Goal: Task Accomplishment & Management: Manage account settings

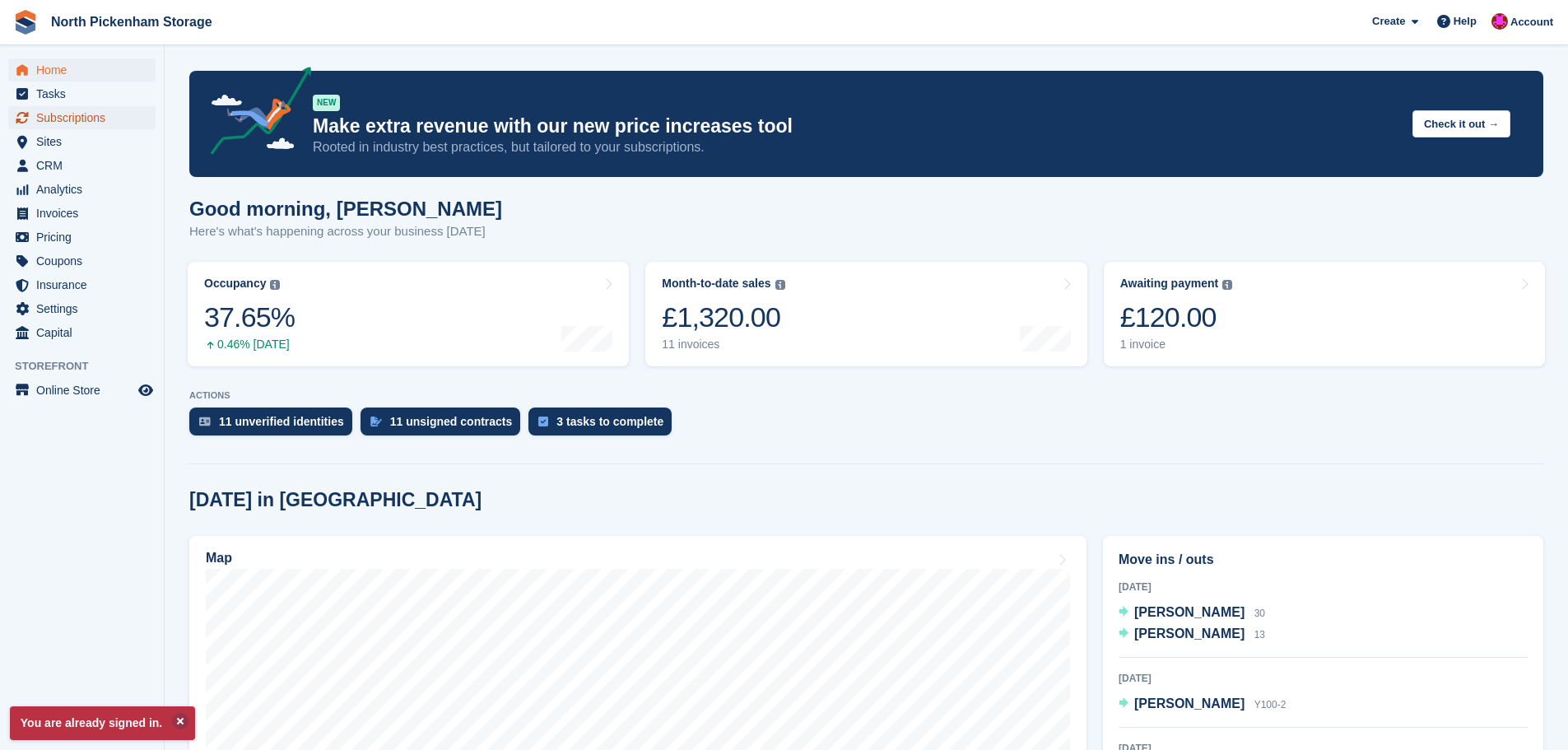
click at [64, 113] on span "Subscriptions" at bounding box center [85, 117] width 99 height 23
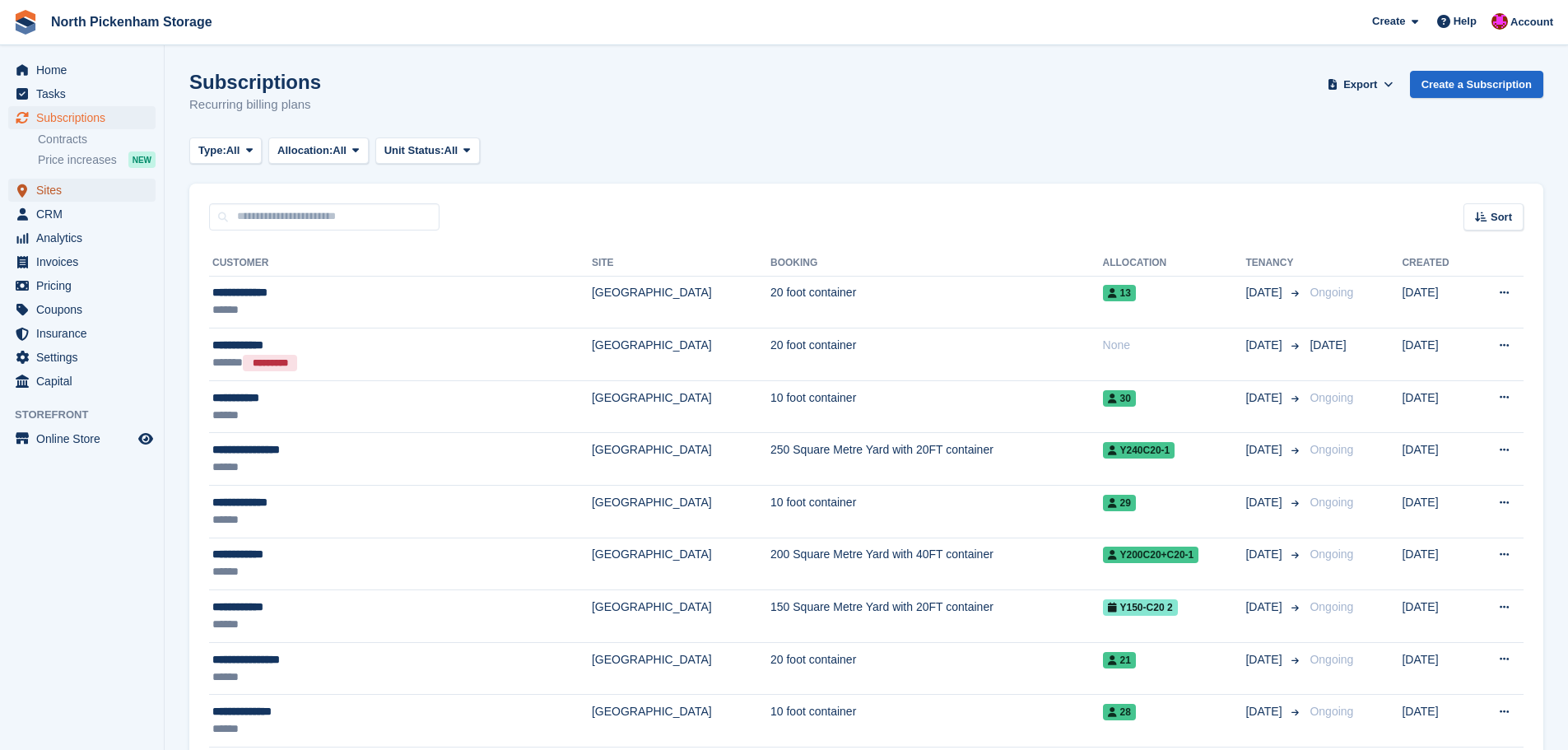
click at [71, 185] on span "Sites" at bounding box center [85, 189] width 99 height 23
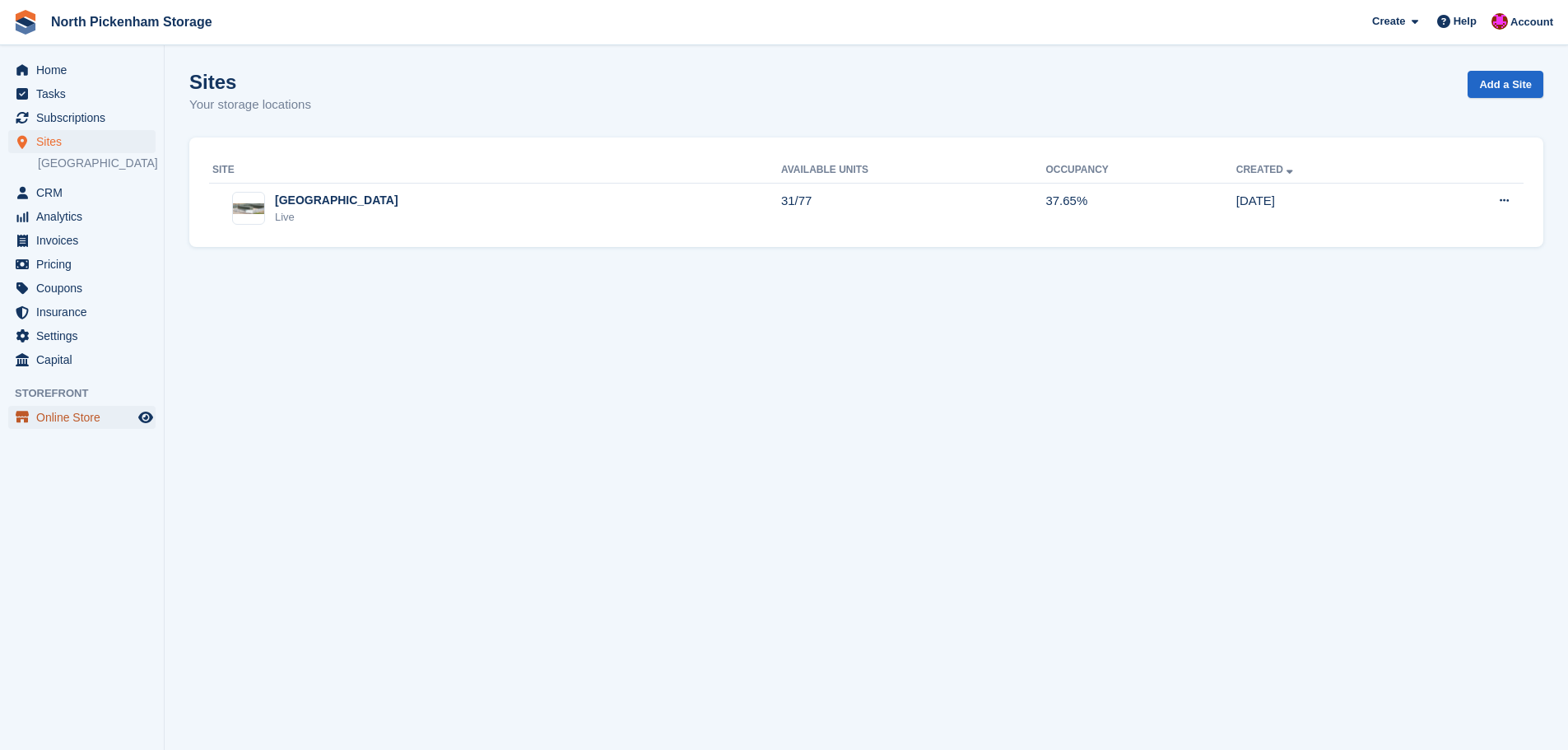
click at [81, 426] on span "Online Store" at bounding box center [85, 417] width 99 height 23
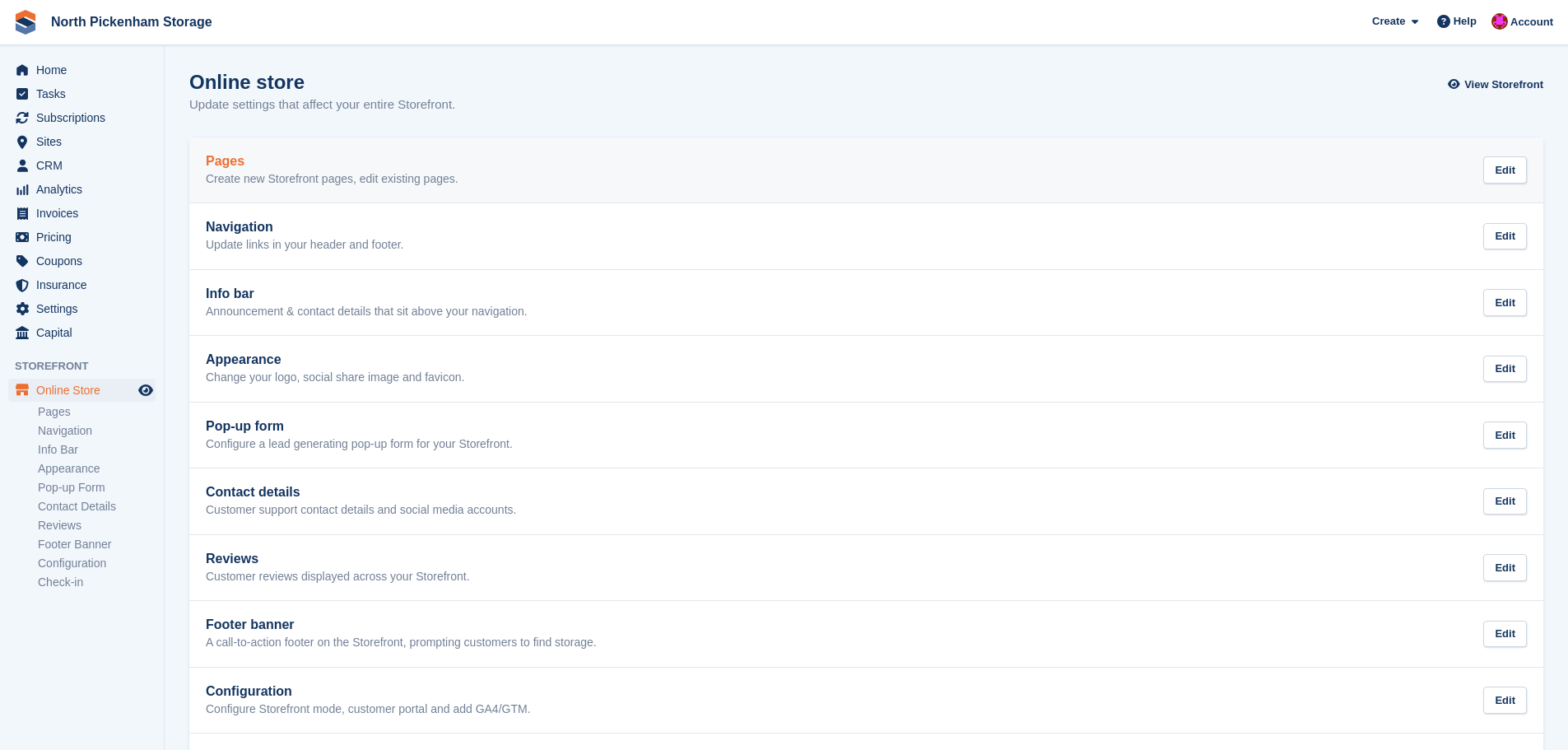
click at [306, 183] on p "Create new Storefront pages, edit existing pages." at bounding box center [332, 179] width 253 height 15
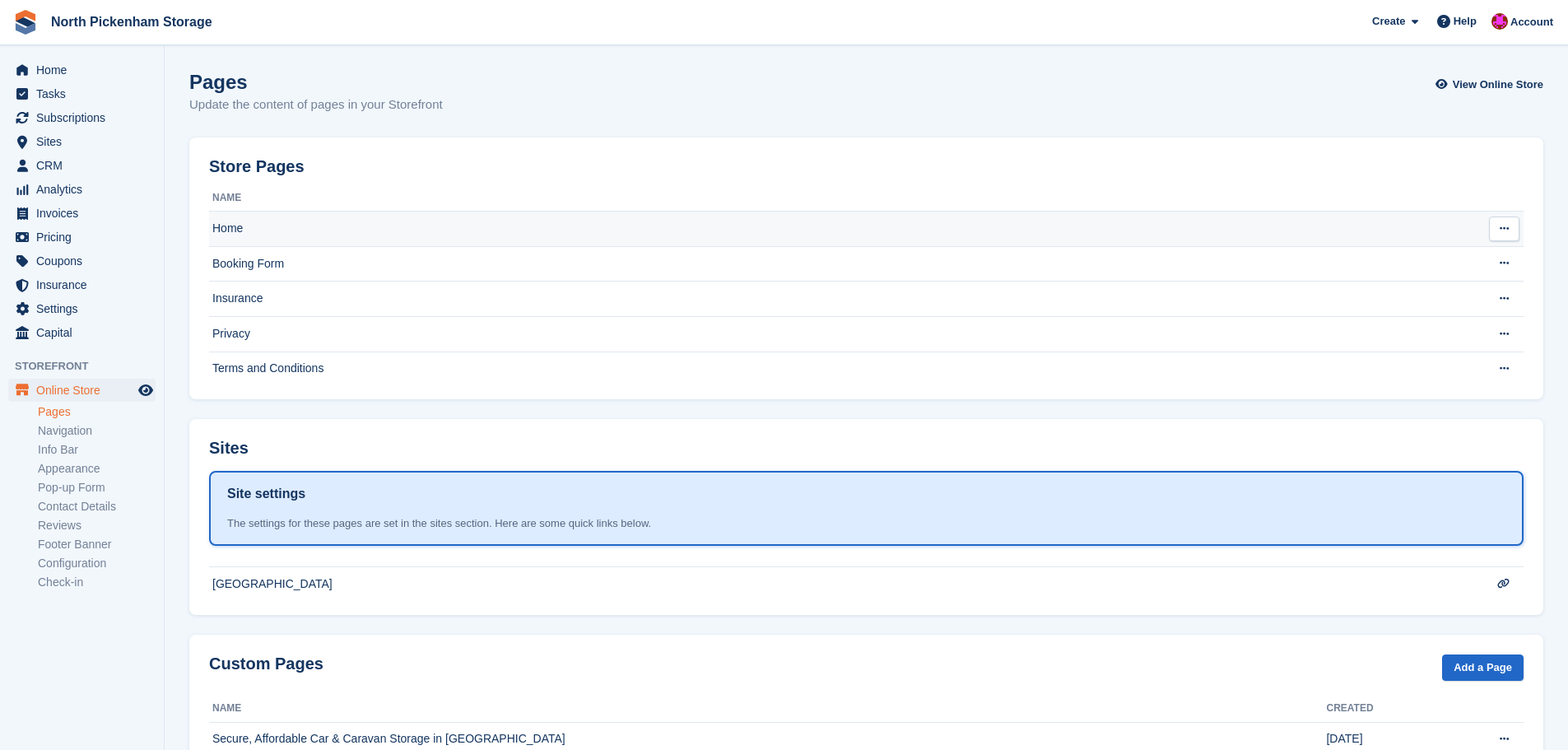
click at [309, 215] on td "Home" at bounding box center [833, 229] width 1249 height 35
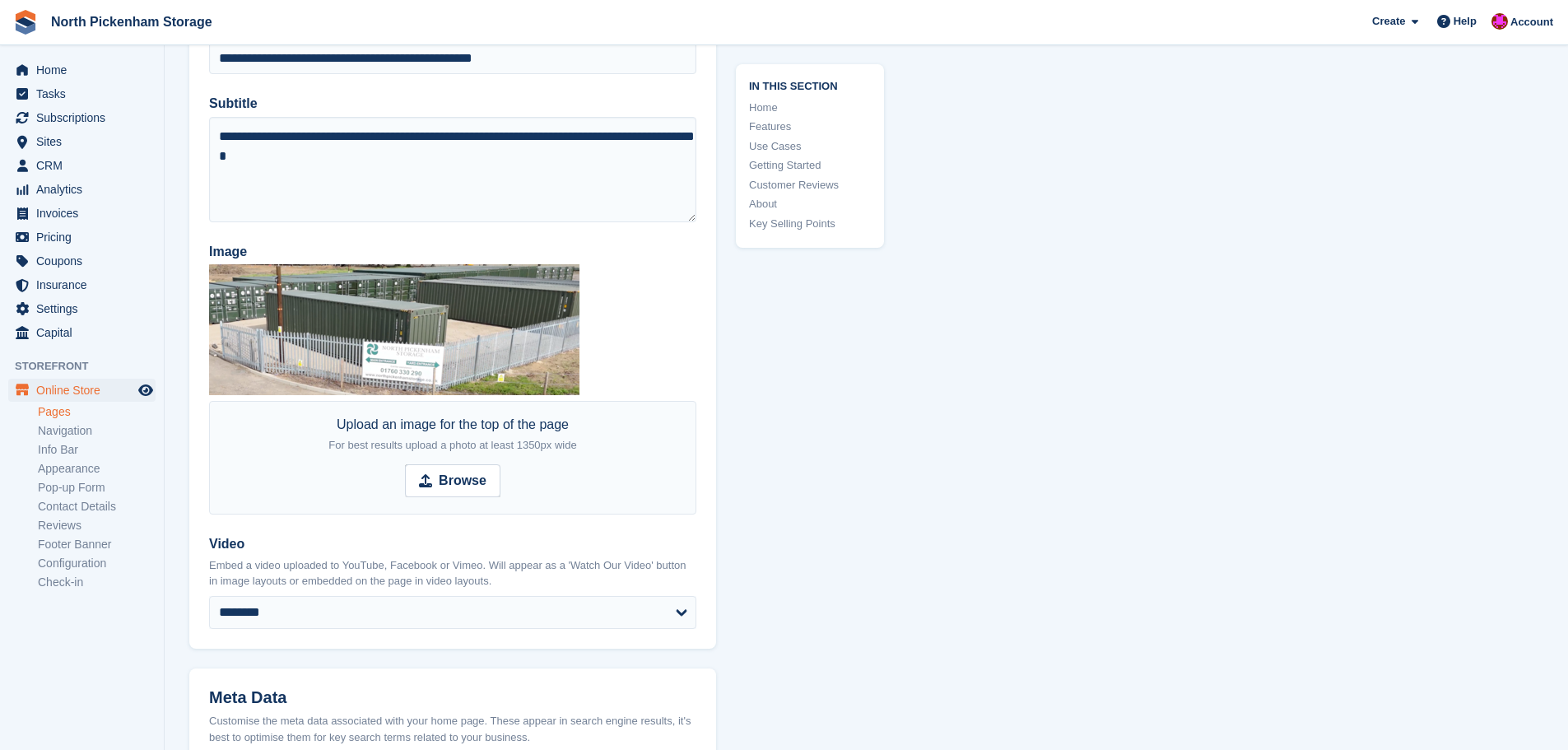
scroll to position [329, 0]
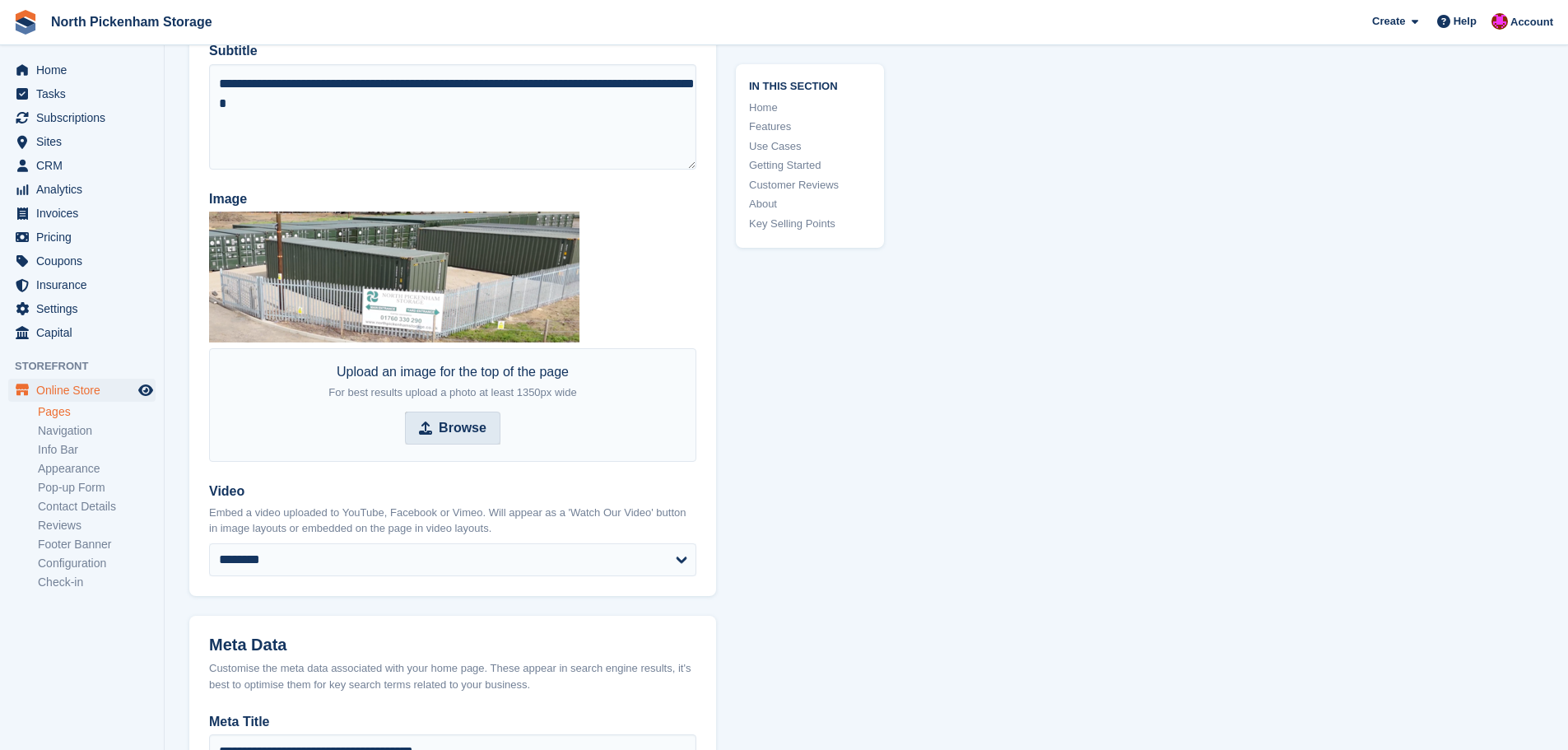
click at [438, 418] on span "Browse" at bounding box center [453, 427] width 96 height 33
click at [438, 418] on input "Browse" at bounding box center [453, 427] width 96 height 33
click at [462, 434] on strong "Browse" at bounding box center [463, 427] width 48 height 20
click at [462, 434] on input "Browse" at bounding box center [453, 427] width 96 height 33
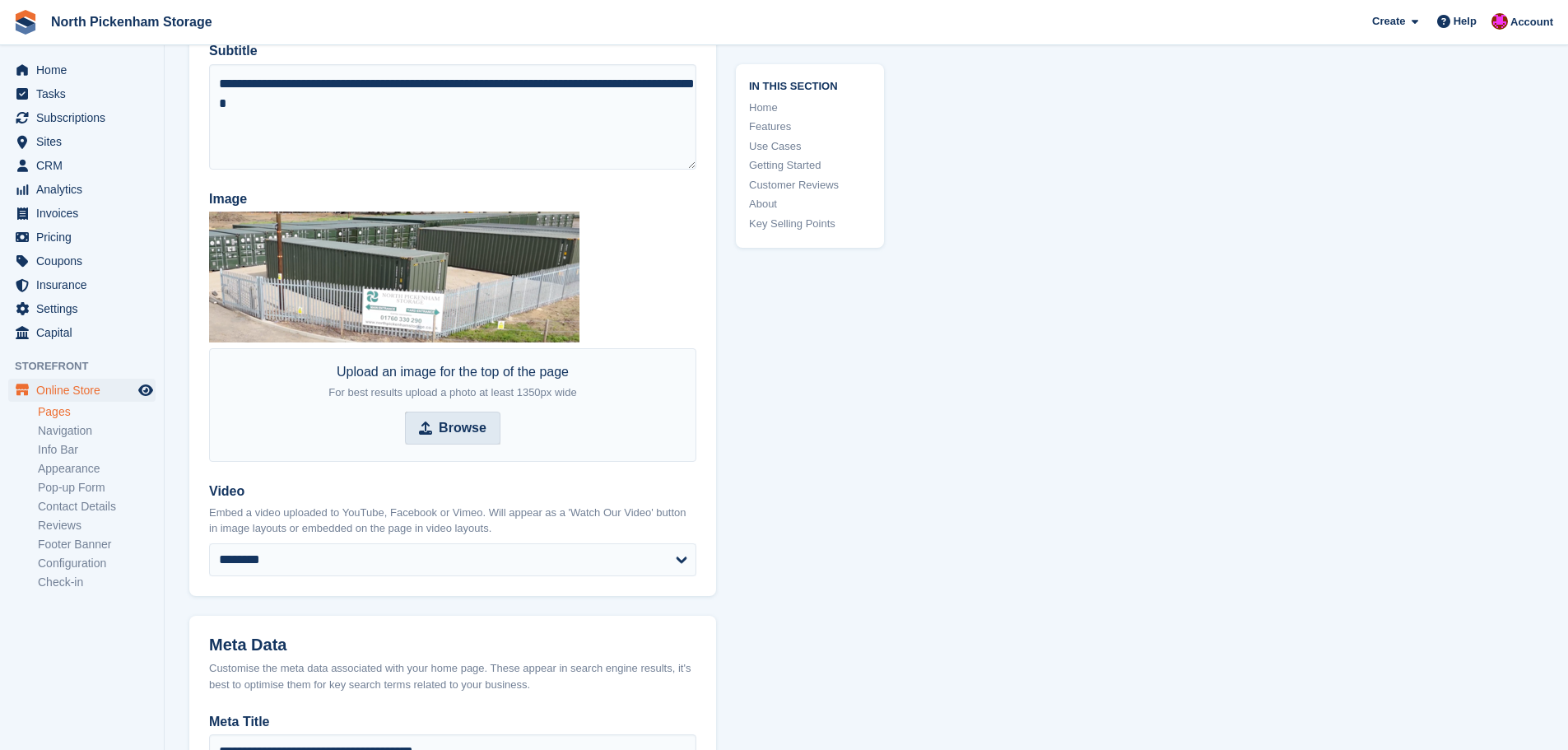
click at [481, 423] on strong "Browse" at bounding box center [463, 427] width 48 height 20
click at [481, 423] on input "Browse" at bounding box center [453, 427] width 96 height 33
type input "**********"
click at [473, 270] on img at bounding box center [394, 276] width 370 height 131
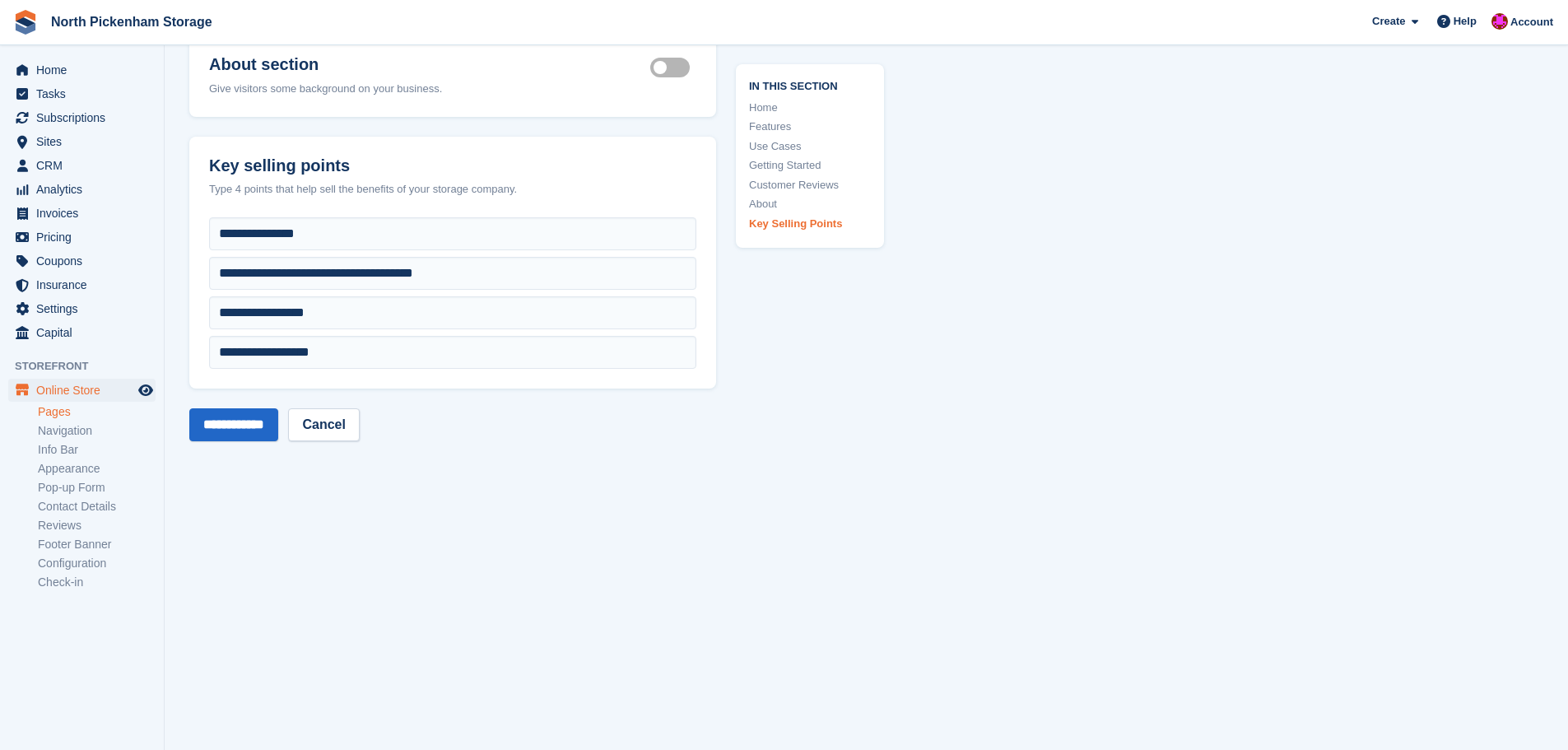
scroll to position [5028, 0]
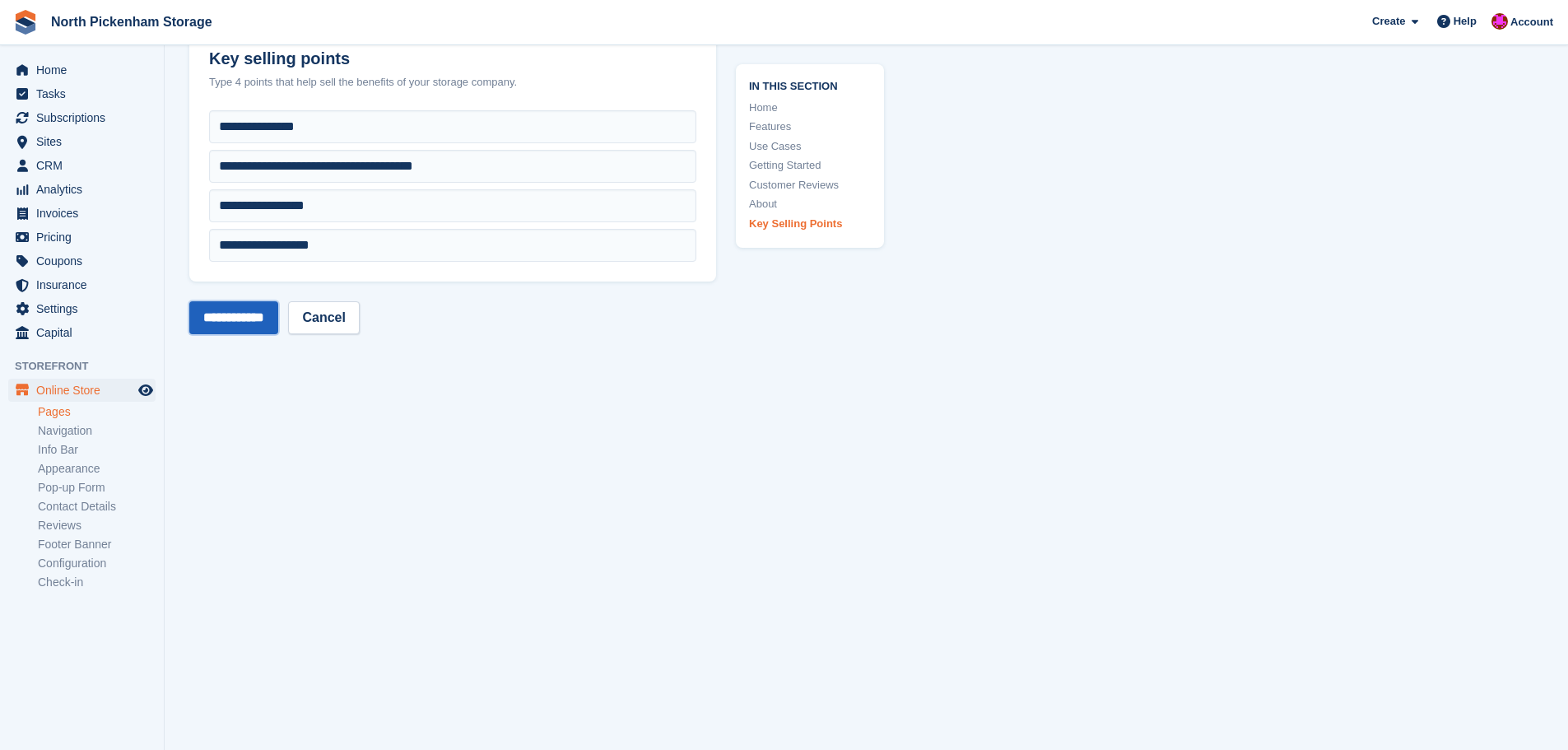
click at [238, 315] on input "**********" at bounding box center [234, 317] width 89 height 33
